Goal: Use online tool/utility: Utilize a website feature to perform a specific function

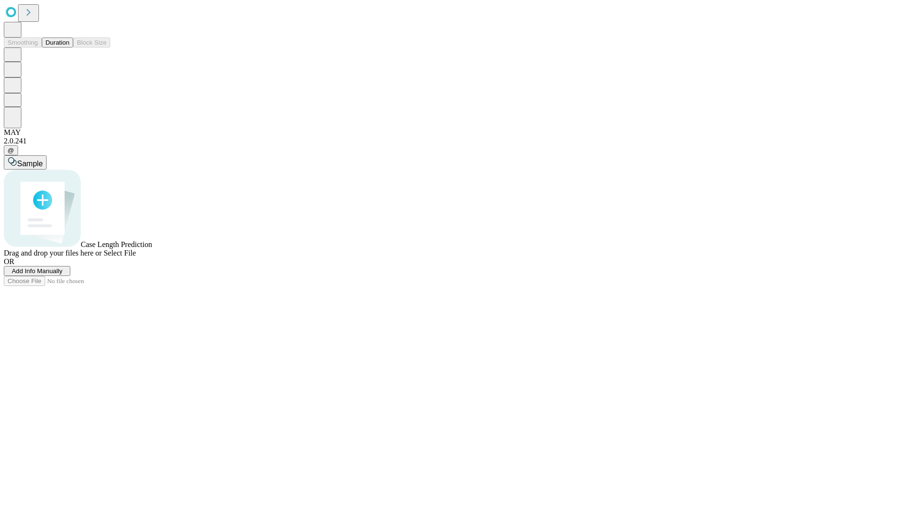
click at [69, 48] on button "Duration" at bounding box center [57, 43] width 31 height 10
click at [136, 257] on span "Select File" at bounding box center [120, 253] width 32 height 8
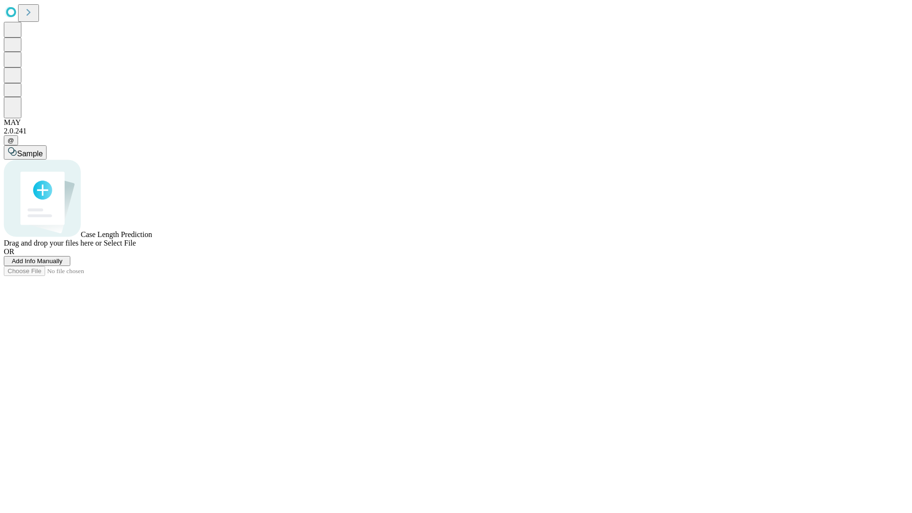
click at [136, 247] on span "Select File" at bounding box center [120, 243] width 32 height 8
